Goal: Find specific page/section: Find specific page/section

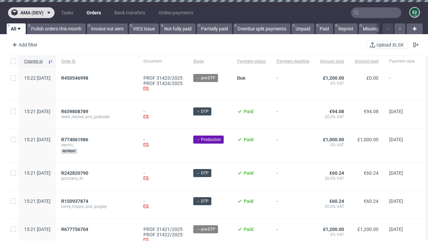
click at [31, 13] on span "ama (dev)" at bounding box center [31, 12] width 23 height 5
